Goal: Task Accomplishment & Management: Manage account settings

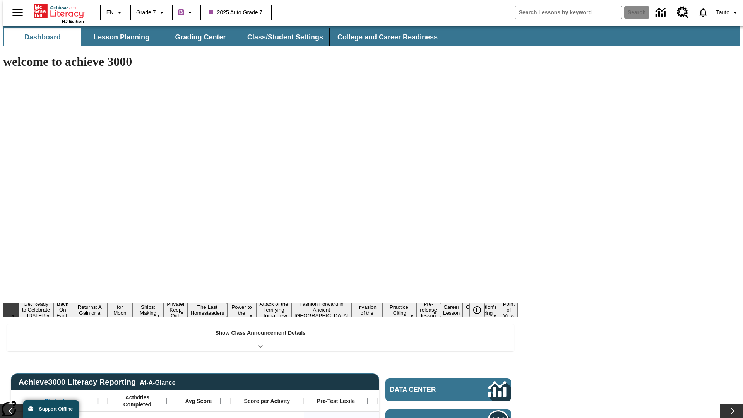
click at [281, 37] on button "Class/Student Settings" at bounding box center [285, 37] width 89 height 19
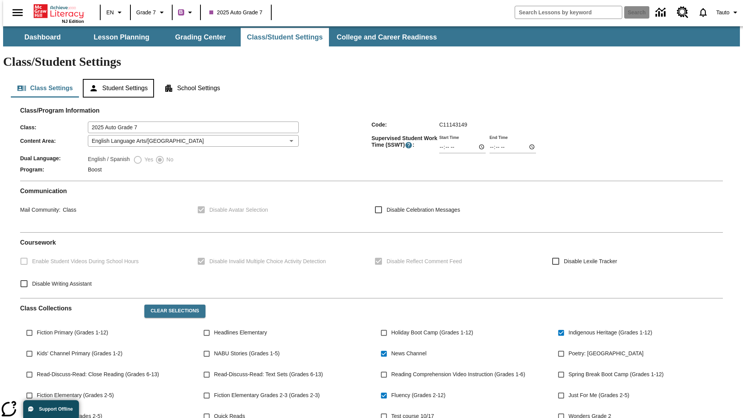
click at [116, 79] on button "Student Settings" at bounding box center [118, 88] width 71 height 19
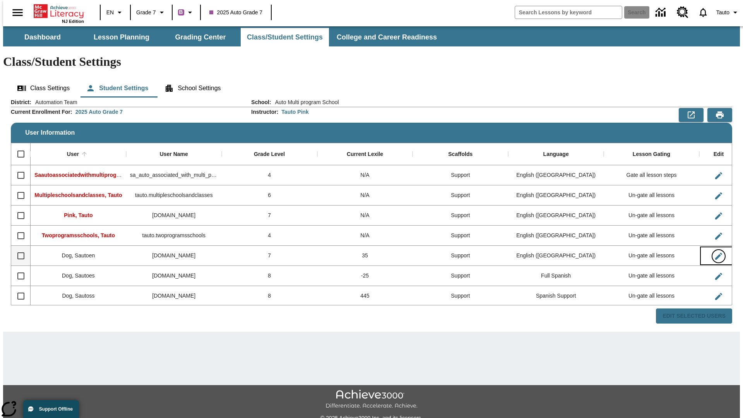
click at [715, 253] on icon "Edit User" at bounding box center [718, 256] width 7 height 7
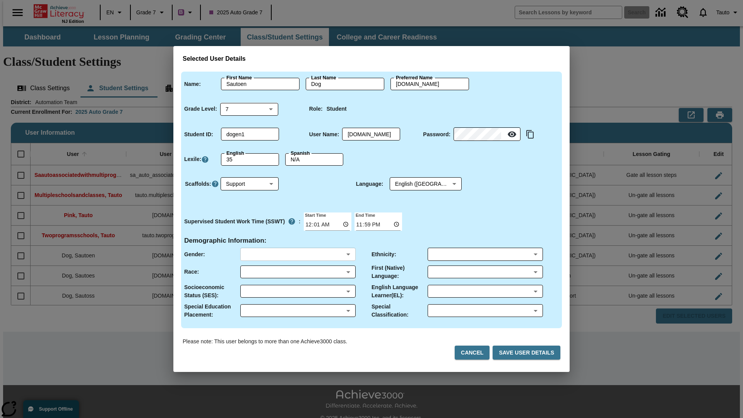
click at [297, 254] on body "Skip to main content NJ Edition EN Grade 7 B 2025 Auto Grade 7 Search 0 Tauto D…" at bounding box center [371, 230] width 736 height 408
click at [297, 271] on body "Skip to main content NJ Edition EN Grade 7 B 2025 Auto Grade 7 Search 0 Tauto D…" at bounding box center [371, 230] width 736 height 408
click at [297, 291] on body "Skip to main content NJ Edition EN Grade 7 B 2025 Auto Grade 7 Search 0 Tauto D…" at bounding box center [371, 230] width 736 height 408
click at [297, 310] on body "Skip to main content NJ Edition EN Grade 7 B 2025 Auto Grade 7 Search 0 Tauto D…" at bounding box center [371, 230] width 736 height 408
click at [485, 254] on body "Skip to main content NJ Edition EN Grade 7 B 2025 Auto Grade 7 Search 0 Tauto D…" at bounding box center [371, 230] width 736 height 408
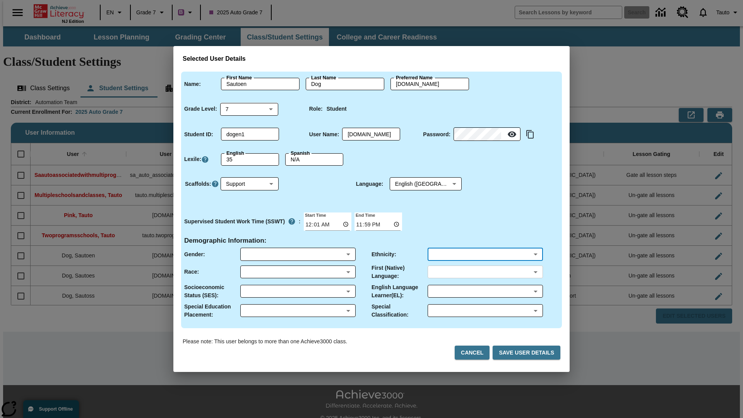
click at [485, 271] on body "Skip to main content NJ Edition EN Grade 7 B 2025 Auto Grade 7 Search 0 Tauto D…" at bounding box center [371, 230] width 736 height 408
click at [485, 291] on body "Skip to main content NJ Edition EN Grade 7 B 2025 Auto Grade 7 Search 0 Tauto D…" at bounding box center [371, 230] width 736 height 408
click at [485, 310] on body "Skip to main content NJ Edition EN Grade 7 B 2025 Auto Grade 7 Search 0 Tauto D…" at bounding box center [371, 230] width 736 height 408
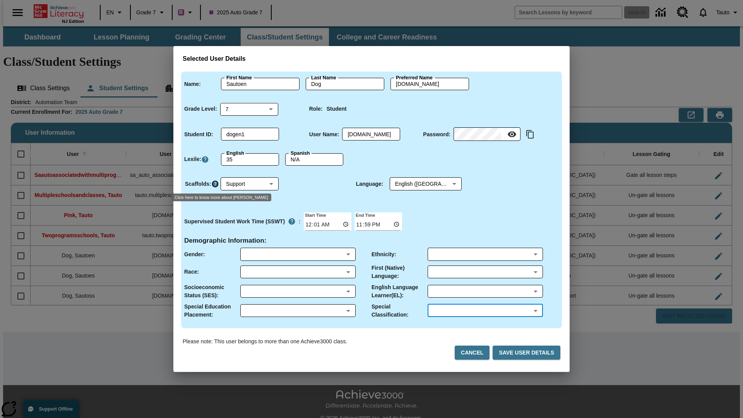
click at [215, 184] on icon "Click here to know more about Scaffolds" at bounding box center [215, 184] width 8 height 8
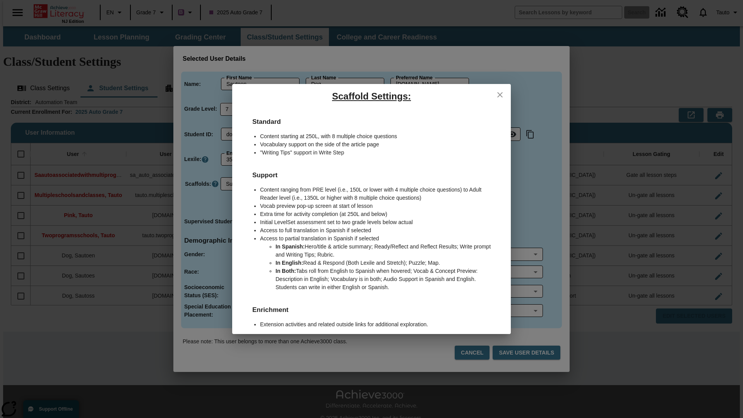
click at [500, 94] on icon "close" at bounding box center [499, 94] width 5 height 5
